Goal: Book appointment/travel/reservation

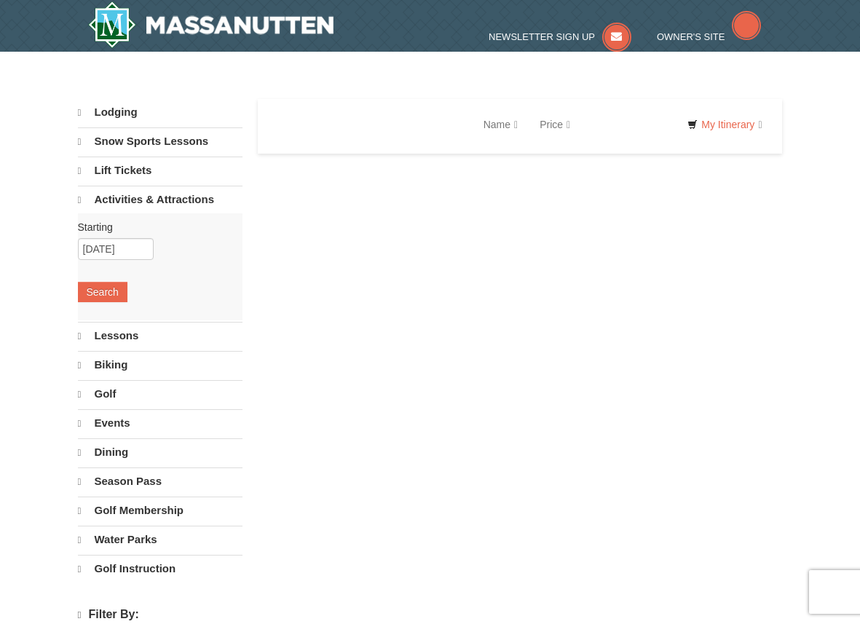
select select "9"
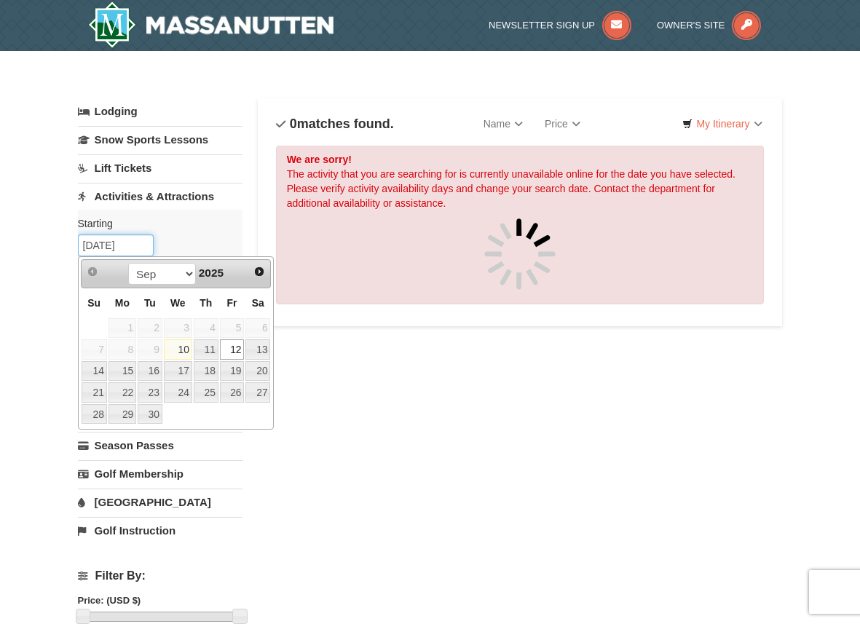
click at [130, 251] on input "09/12/2025" at bounding box center [116, 245] width 76 height 22
click at [254, 391] on link "27" at bounding box center [257, 392] width 25 height 20
type input "[DATE]"
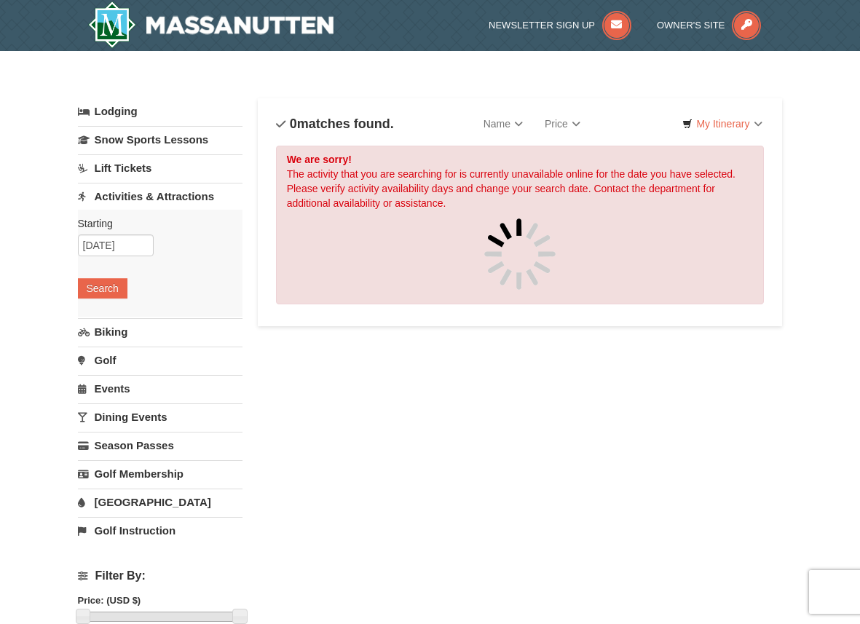
click at [103, 301] on div "Starting Please format dates MM/DD/YYYY Please format dates MM/DD/YYYY 09/27/20…" at bounding box center [160, 263] width 165 height 107
click at [95, 287] on button "Search" at bounding box center [103, 288] width 50 height 20
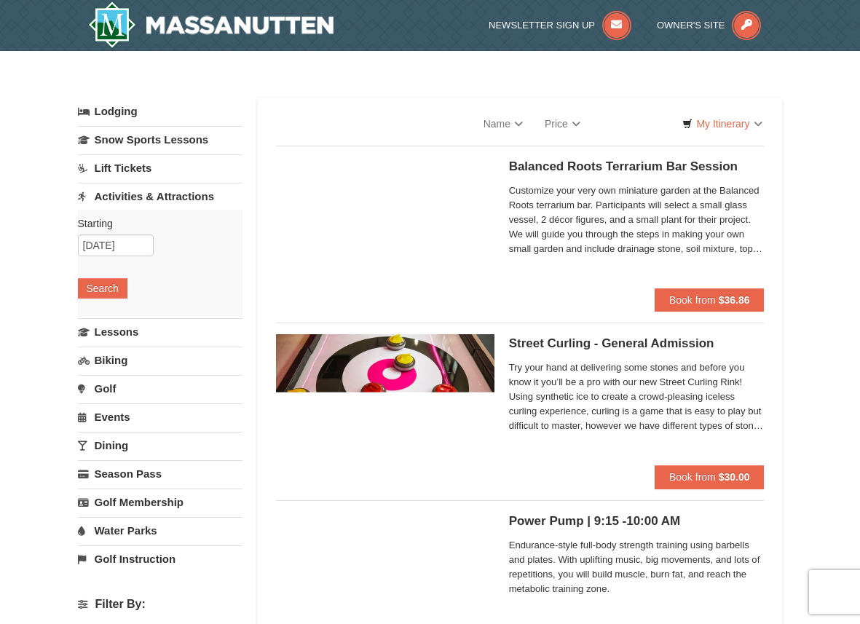
select select "9"
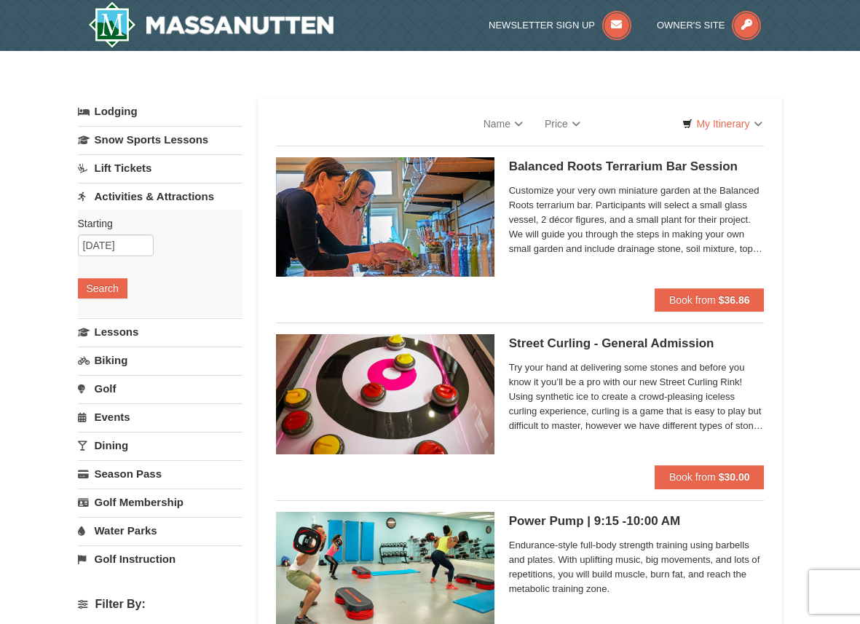
select select "9"
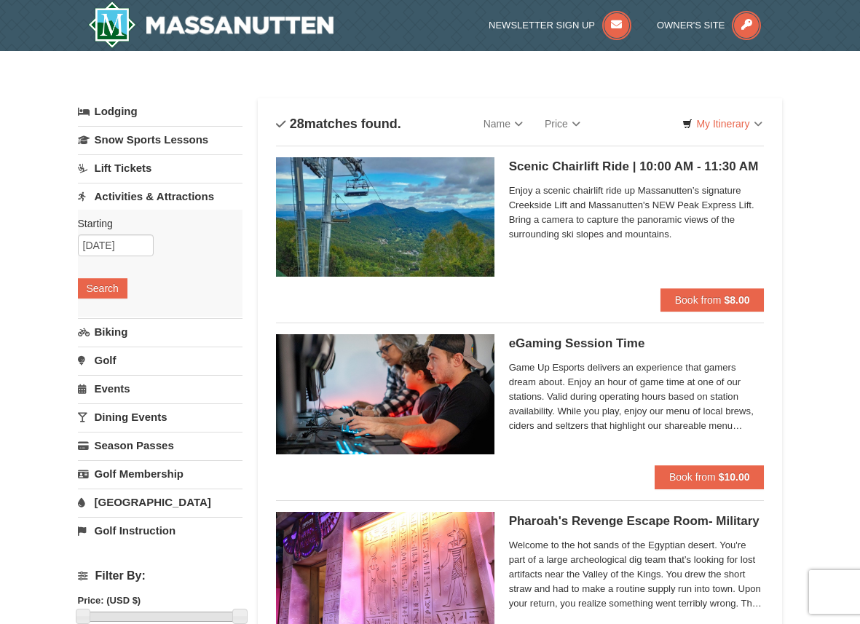
click at [525, 166] on h5 "Scenic Chairlift Ride | 10:00 AM - 11:30 AM Massanutten Scenic Chairlift Rides" at bounding box center [637, 166] width 256 height 15
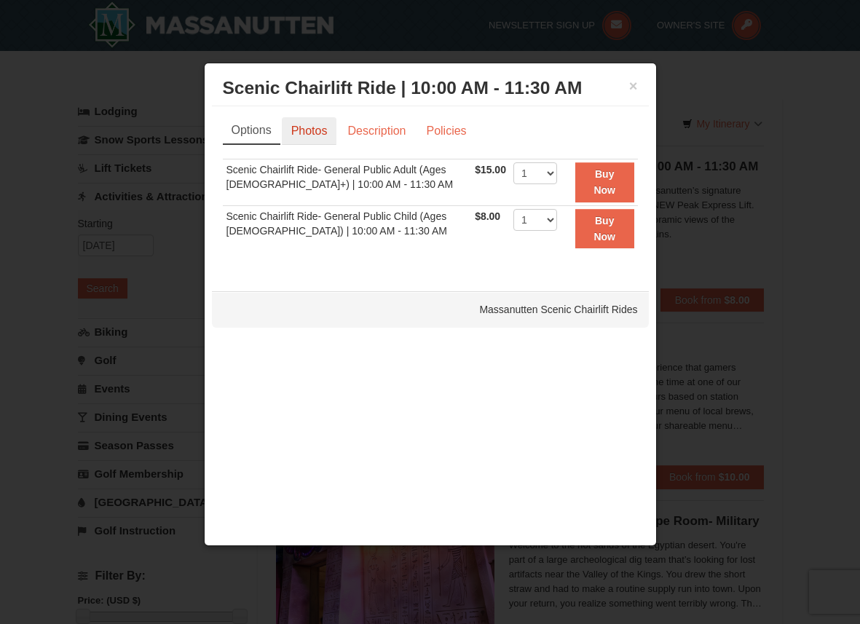
click at [327, 138] on link "Photos" at bounding box center [309, 131] width 55 height 28
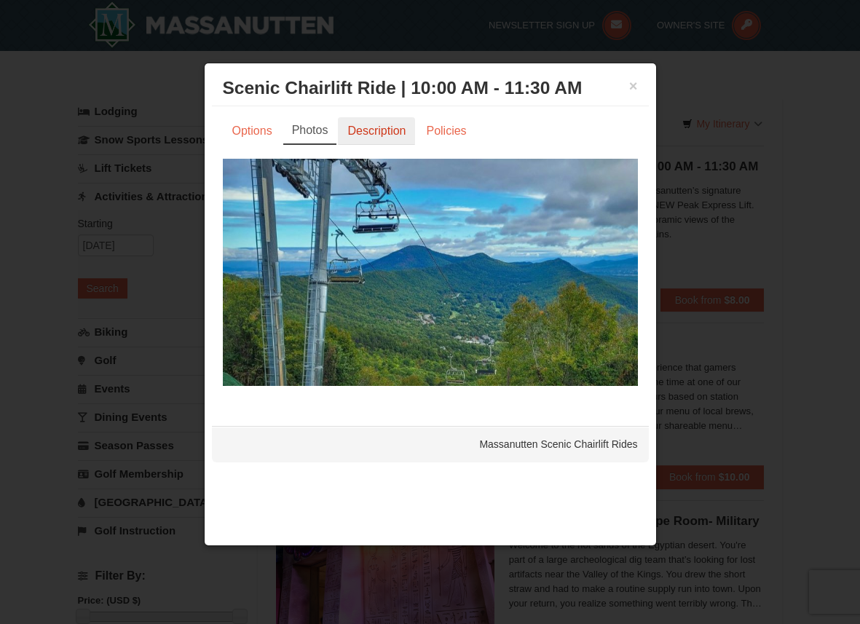
click at [359, 135] on link "Description" at bounding box center [376, 131] width 77 height 28
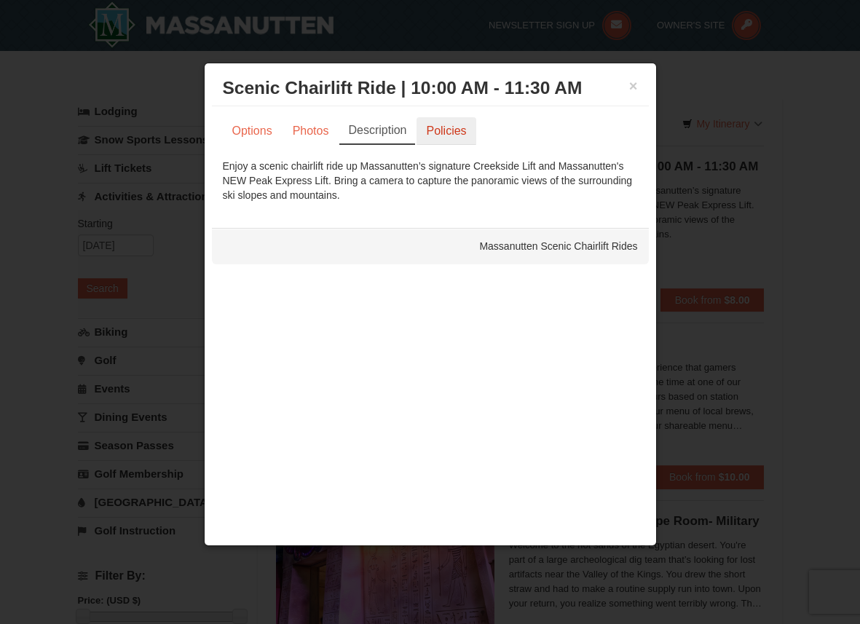
click at [440, 129] on link "Policies" at bounding box center [446, 131] width 59 height 28
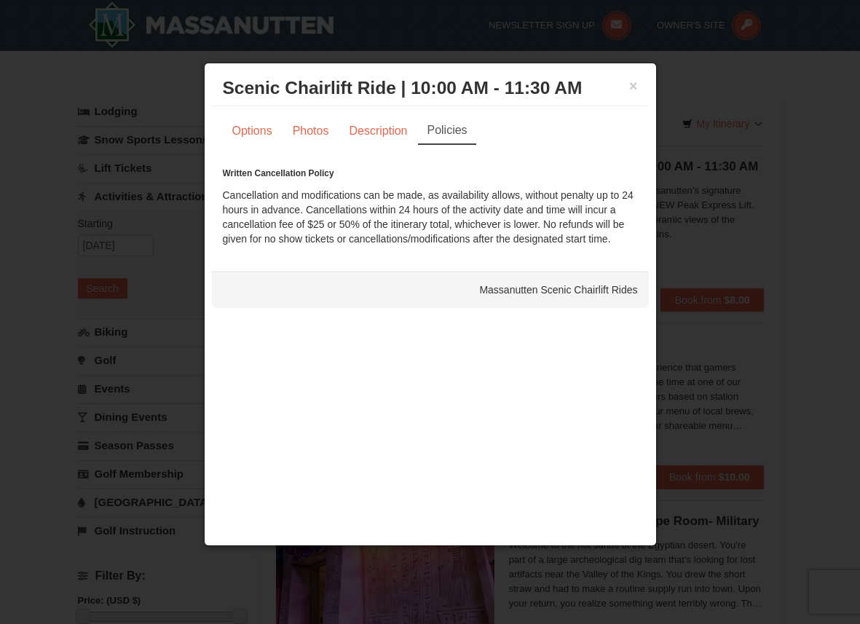
click at [627, 78] on h3 "Scenic Chairlift Ride | 10:00 AM - 11:30 AM Massanutten Scenic Chairlift Rides" at bounding box center [430, 88] width 415 height 22
click at [632, 83] on button "×" at bounding box center [633, 86] width 9 height 15
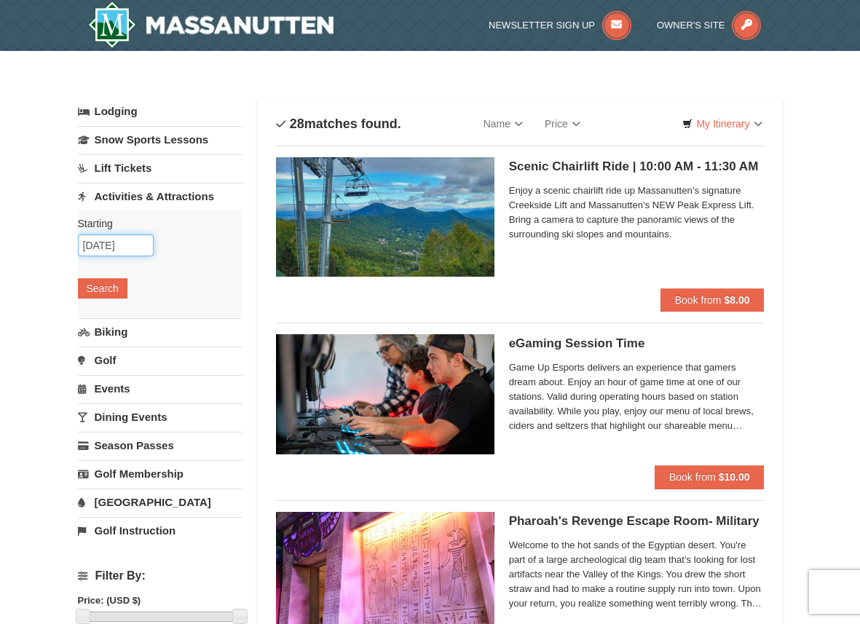
click at [124, 247] on input "[DATE]" at bounding box center [116, 245] width 76 height 22
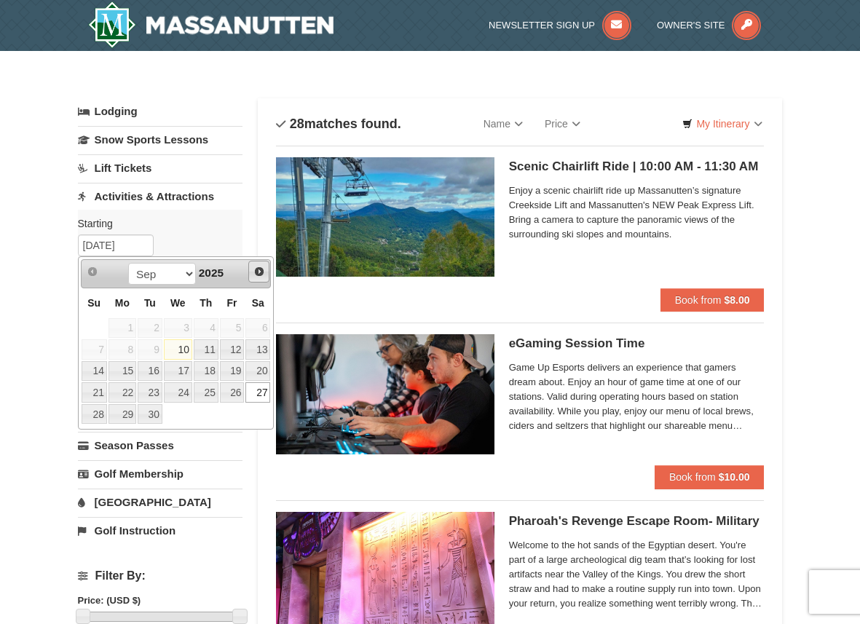
click at [256, 274] on span "Next" at bounding box center [259, 272] width 12 height 12
click at [266, 351] on link "11" at bounding box center [257, 349] width 25 height 20
type input "[DATE]"
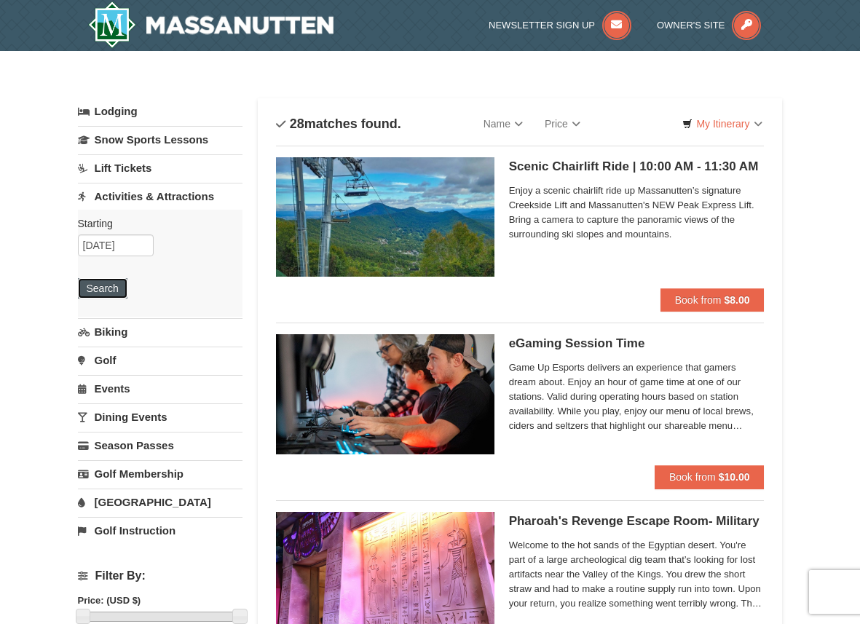
click at [107, 292] on button "Search" at bounding box center [103, 288] width 50 height 20
